Goal: Task Accomplishment & Management: Use online tool/utility

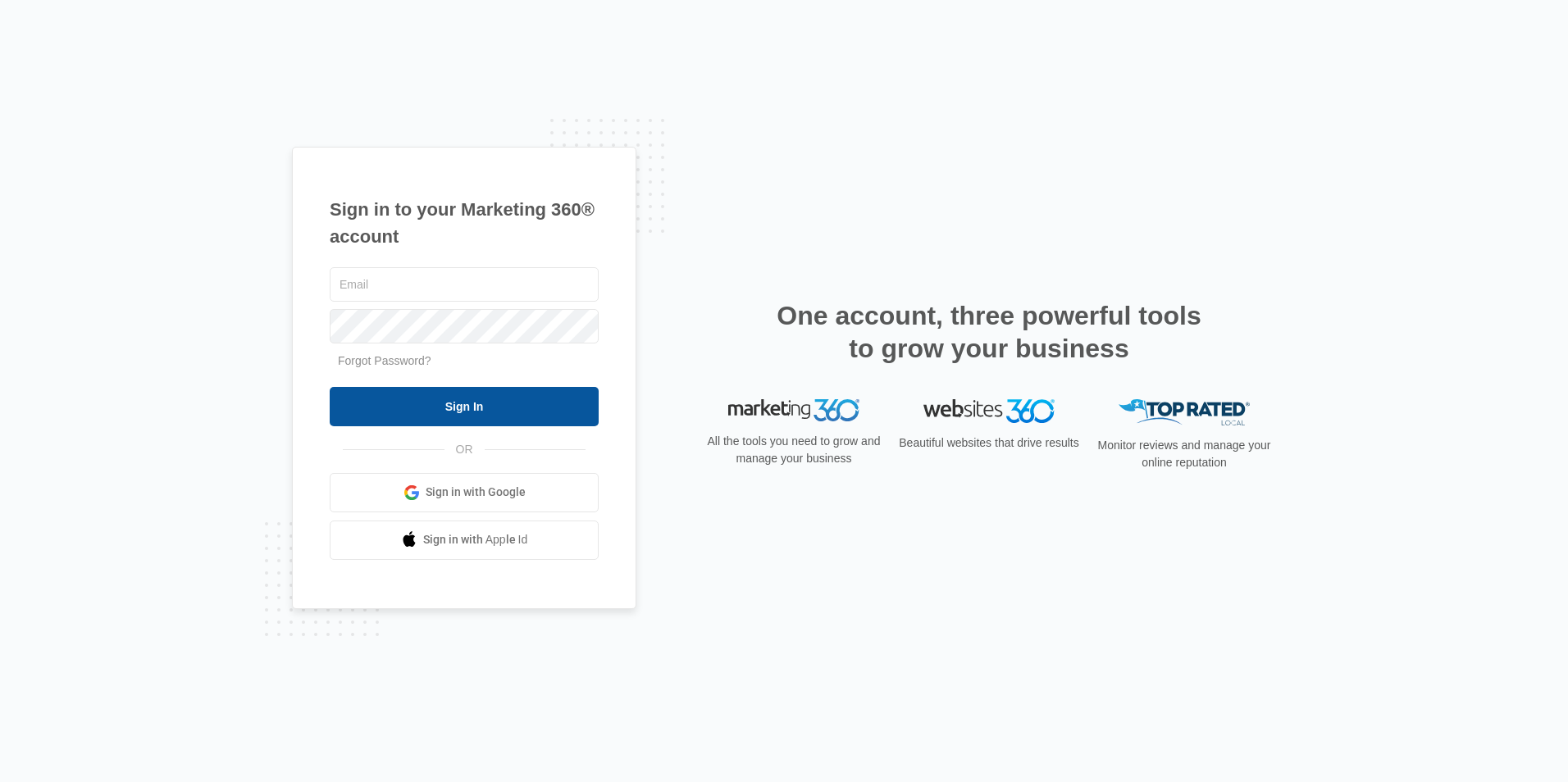
type input "[EMAIL_ADDRESS][DOMAIN_NAME]"
click at [542, 417] on input "Sign In" at bounding box center [464, 406] width 269 height 39
